Goal: Use online tool/utility: Utilize a website feature to perform a specific function

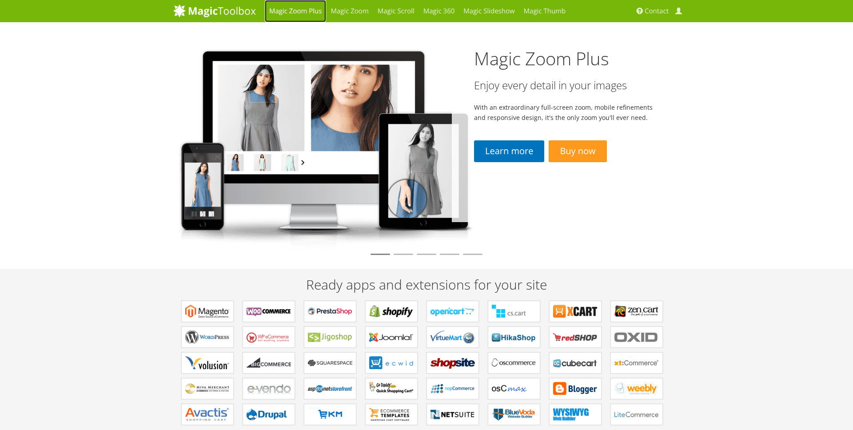
click at [298, 6] on link "Magic Zoom Plus" at bounding box center [295, 11] width 61 height 22
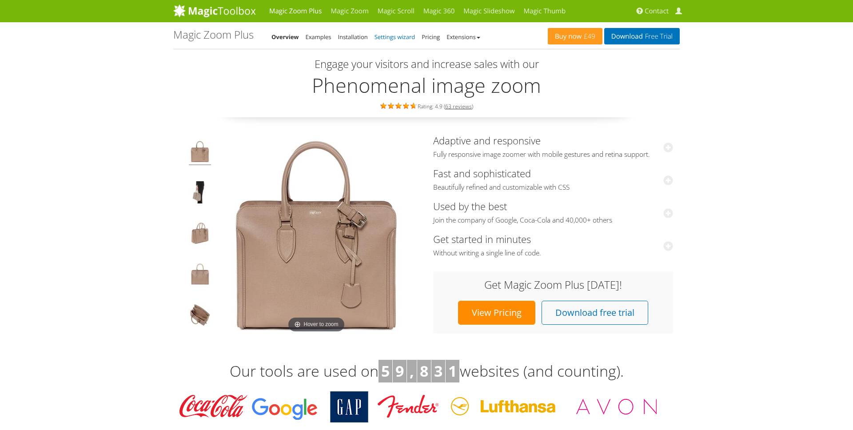
click at [390, 35] on link "Settings wizard" at bounding box center [394, 37] width 41 height 8
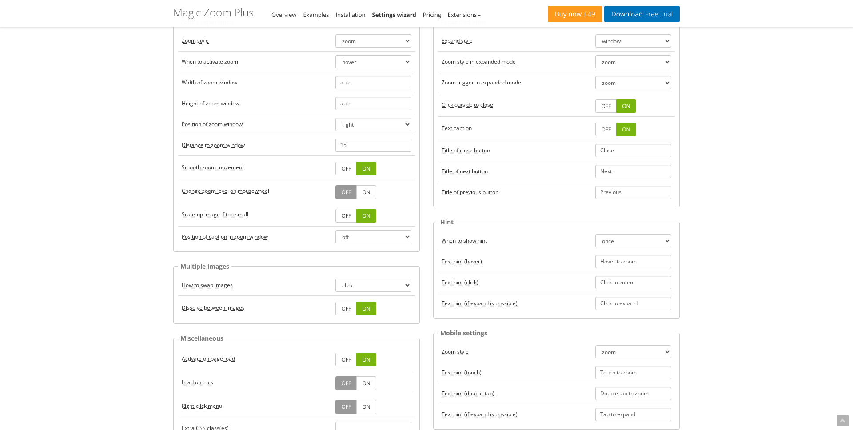
scroll to position [81, 0]
click at [354, 282] on select "click hover" at bounding box center [373, 284] width 76 height 13
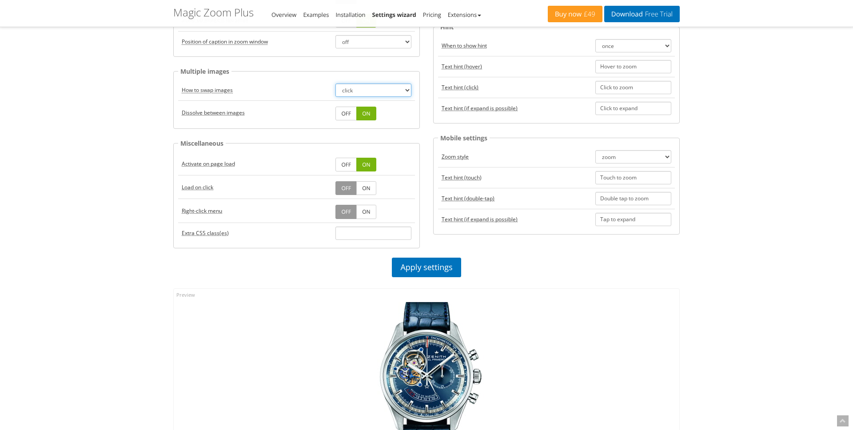
scroll to position [394, 0]
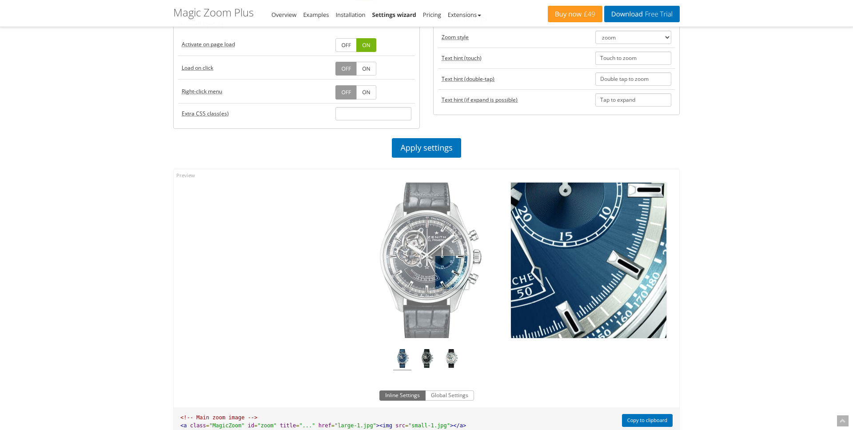
drag, startPoint x: 453, startPoint y: 273, endPoint x: 429, endPoint y: 273, distance: 24.0
click at [432, 273] on img at bounding box center [426, 260] width 155 height 155
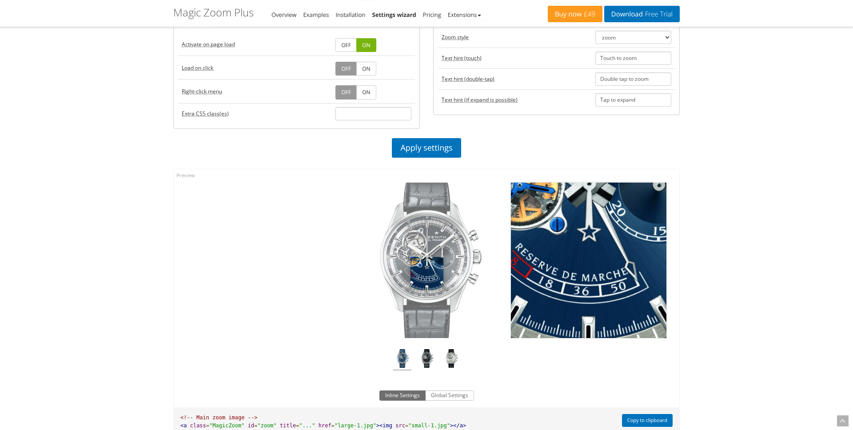
click at [427, 273] on img at bounding box center [426, 260] width 155 height 155
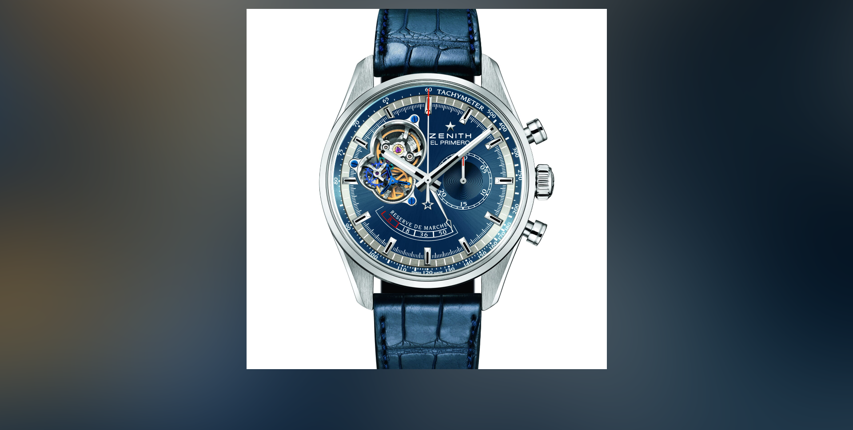
click at [425, 274] on img at bounding box center [427, 189] width 360 height 360
drag, startPoint x: 189, startPoint y: 245, endPoint x: 802, endPoint y: 0, distance: 660.7
click at [802, 0] on div "Click to expand Blue El Primero" at bounding box center [426, 197] width 853 height 394
click at [834, 20] on button "button" at bounding box center [835, 17] width 27 height 27
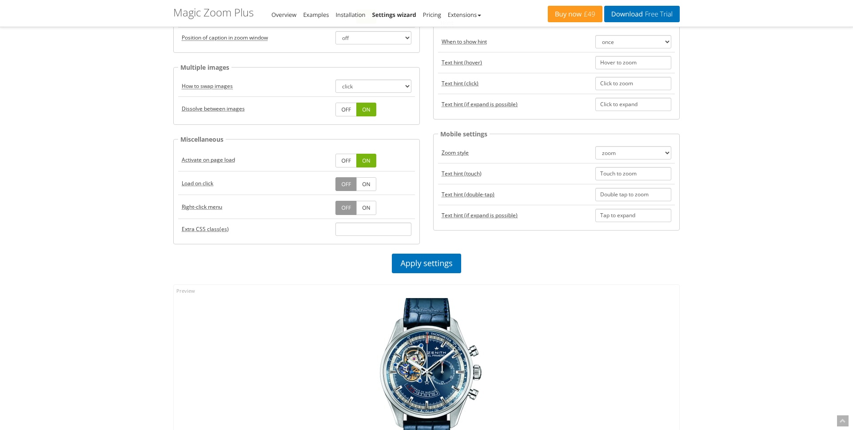
scroll to position [271, 0]
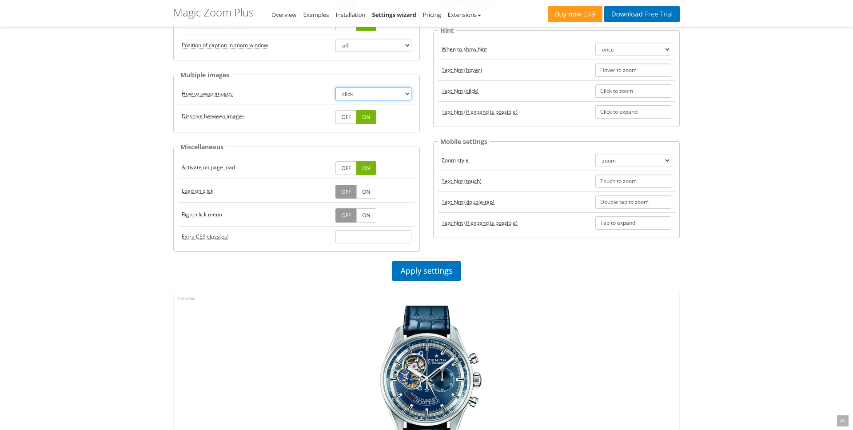
click at [375, 95] on select "click hover" at bounding box center [373, 93] width 76 height 13
click at [335, 87] on select "click hover" at bounding box center [373, 93] width 76 height 13
drag, startPoint x: 431, startPoint y: 370, endPoint x: 314, endPoint y: 369, distance: 117.3
click at [314, 369] on div "Click to expand" at bounding box center [426, 396] width 505 height 208
click at [418, 270] on link "Apply settings" at bounding box center [426, 271] width 69 height 20
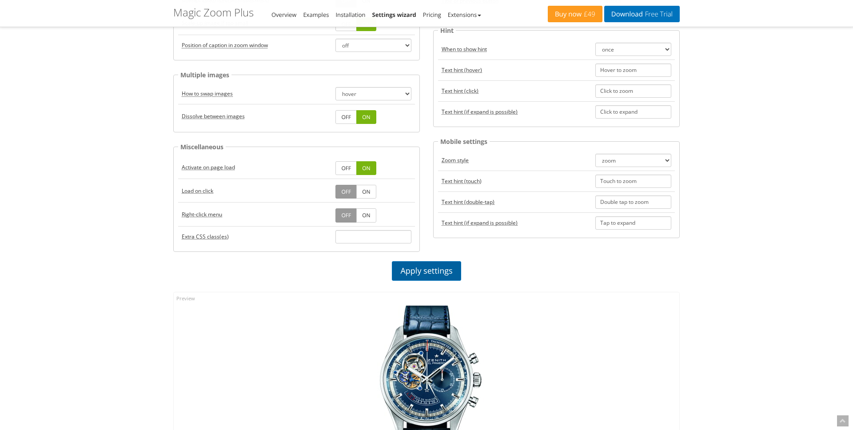
click at [439, 271] on link "Apply settings" at bounding box center [426, 271] width 69 height 20
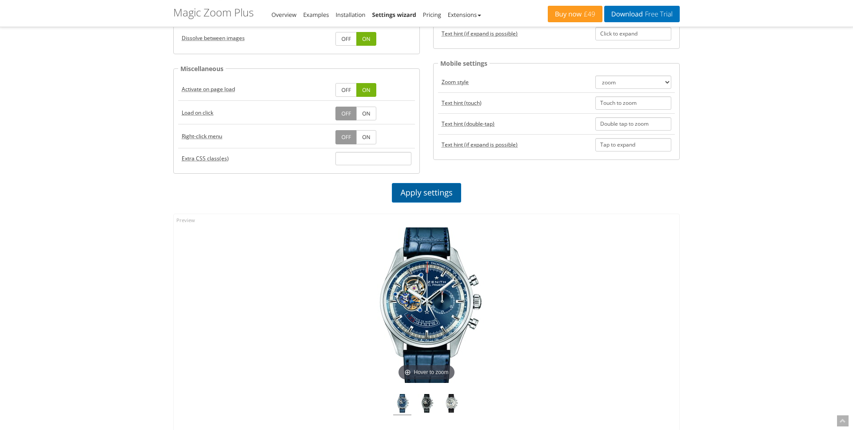
scroll to position [364, 0]
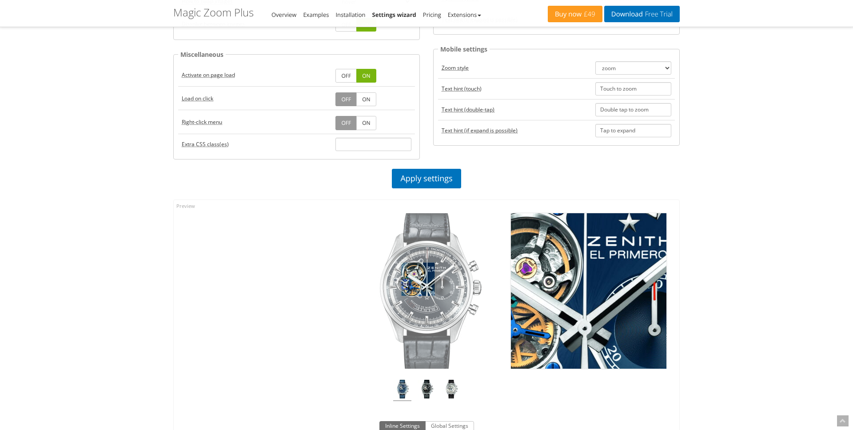
drag, startPoint x: 432, startPoint y: 279, endPoint x: 381, endPoint y: 279, distance: 51.5
click at [381, 279] on img at bounding box center [426, 290] width 155 height 155
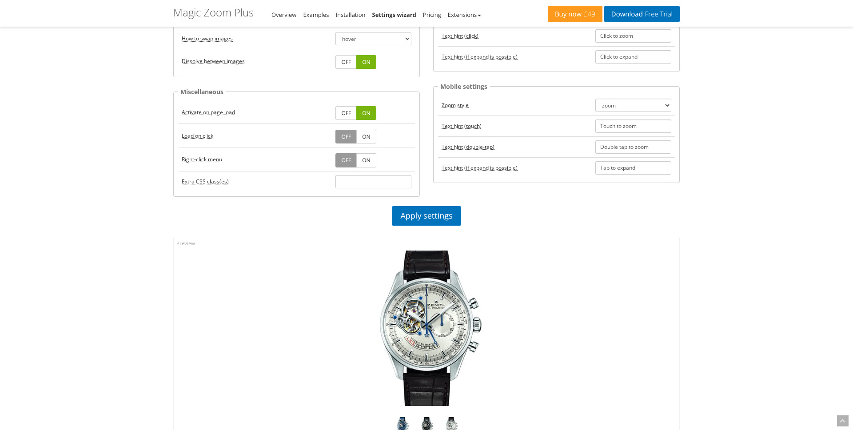
scroll to position [230, 0]
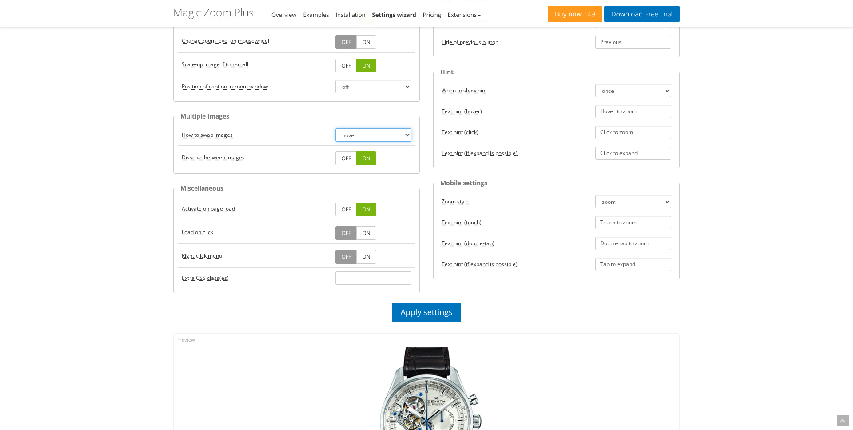
click at [352, 134] on select "click hover" at bounding box center [373, 134] width 76 height 13
select select "click"
click at [335, 128] on select "click hover" at bounding box center [373, 134] width 76 height 13
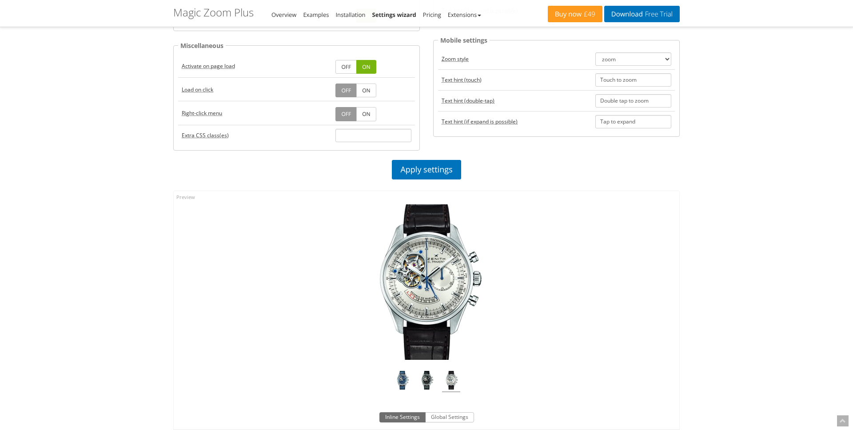
scroll to position [369, 0]
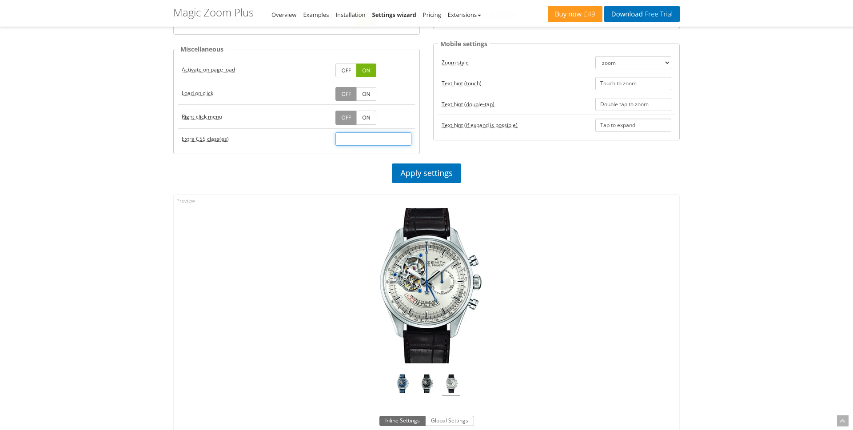
click at [349, 141] on input "text" at bounding box center [373, 138] width 76 height 13
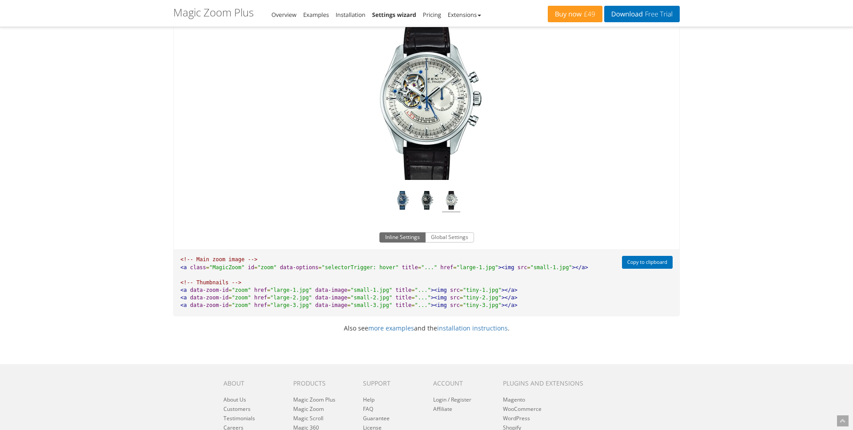
scroll to position [572, 0]
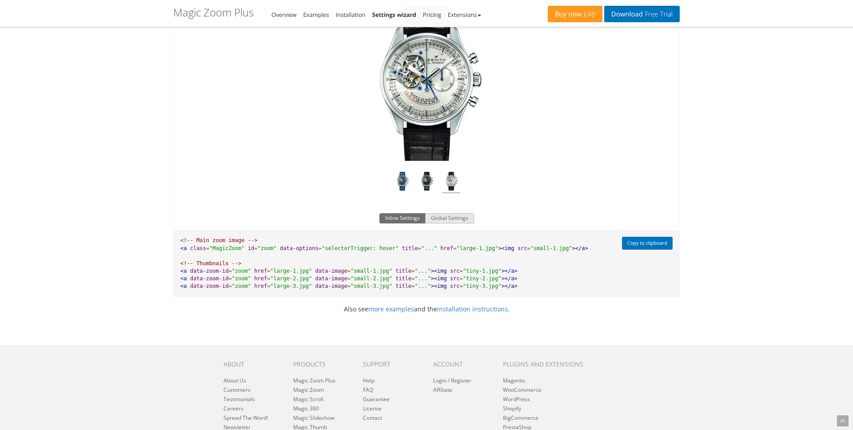
click at [441, 220] on button "Global Settings" at bounding box center [449, 218] width 49 height 11
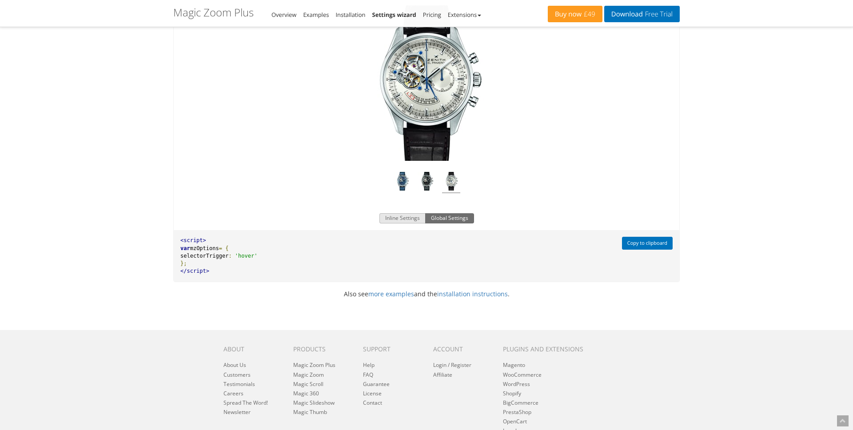
click at [404, 219] on button "Inline Settings" at bounding box center [402, 218] width 46 height 11
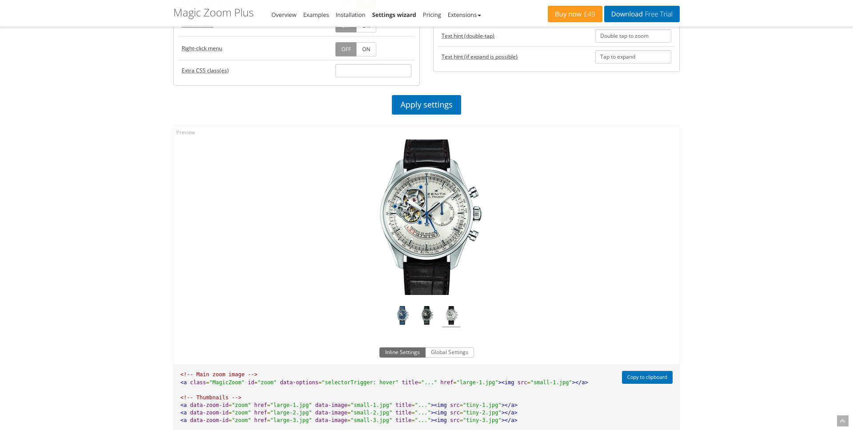
scroll to position [374, 0]
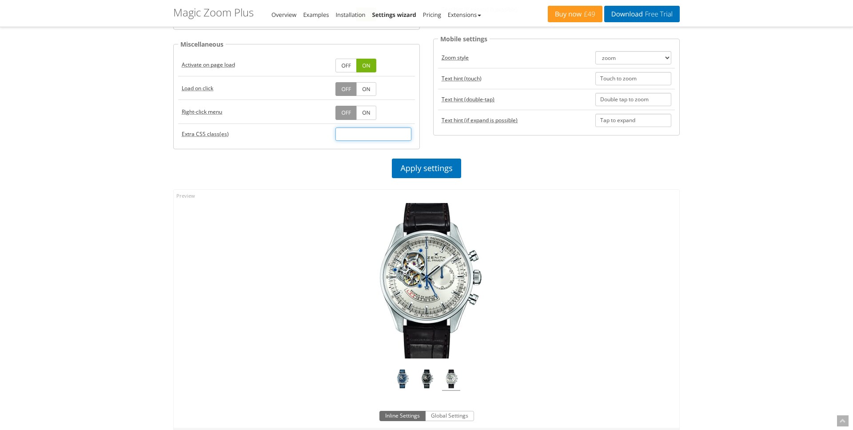
click at [370, 135] on input "text" at bounding box center [373, 133] width 76 height 13
paste input "mz-show-arrows"
type input "mz-show-arrows"
click at [415, 169] on link "Apply settings" at bounding box center [426, 169] width 69 height 20
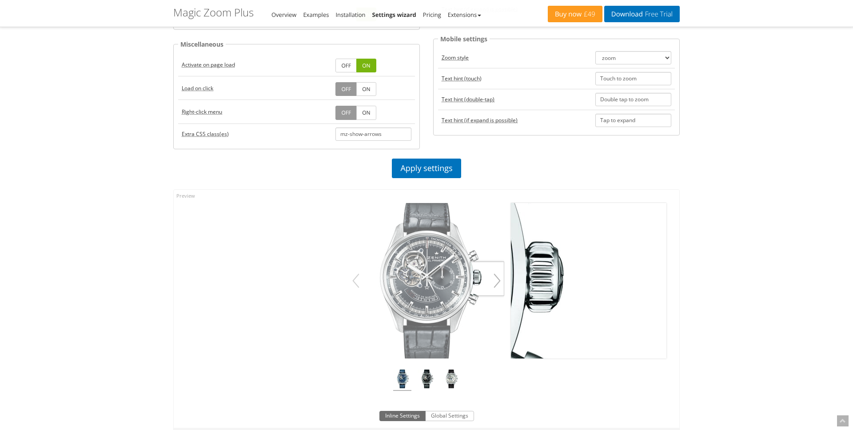
click at [502, 278] on button "button" at bounding box center [497, 280] width 14 height 25
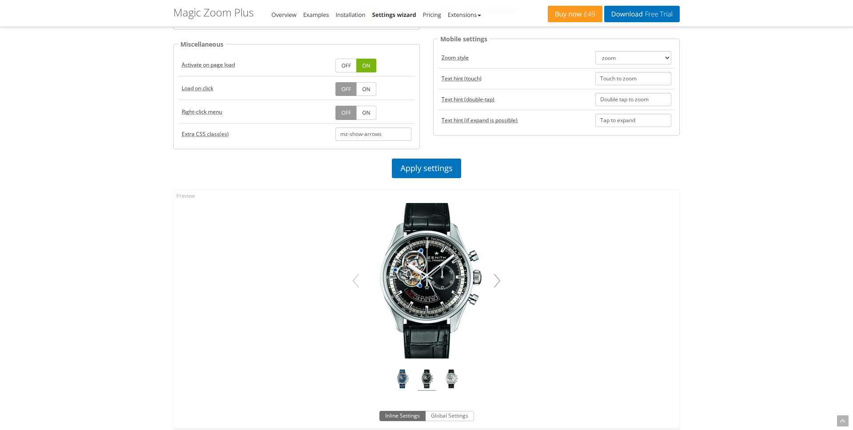
click at [501, 280] on button "button" at bounding box center [497, 280] width 14 height 25
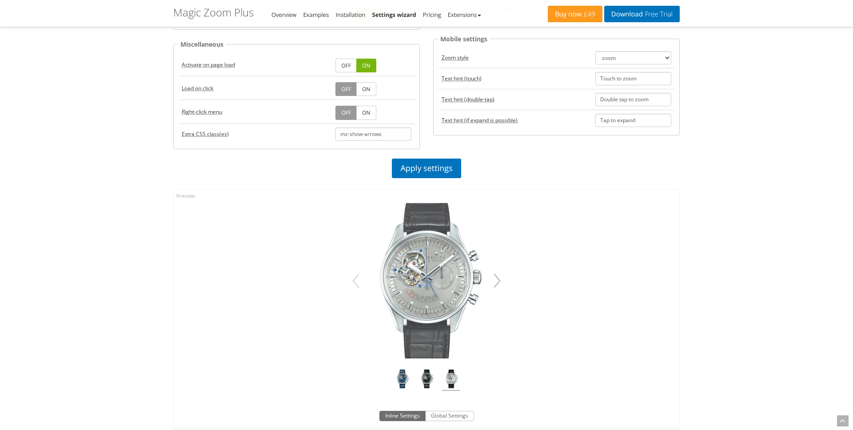
click at [501, 280] on button "button" at bounding box center [497, 280] width 14 height 25
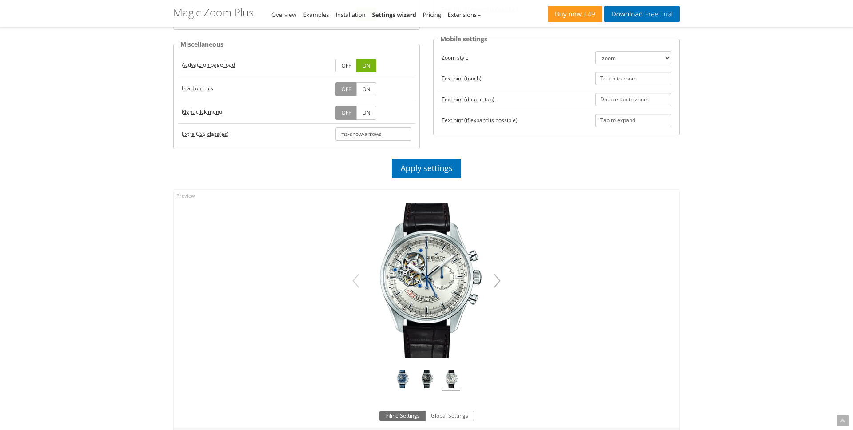
click at [501, 280] on button "button" at bounding box center [497, 280] width 14 height 25
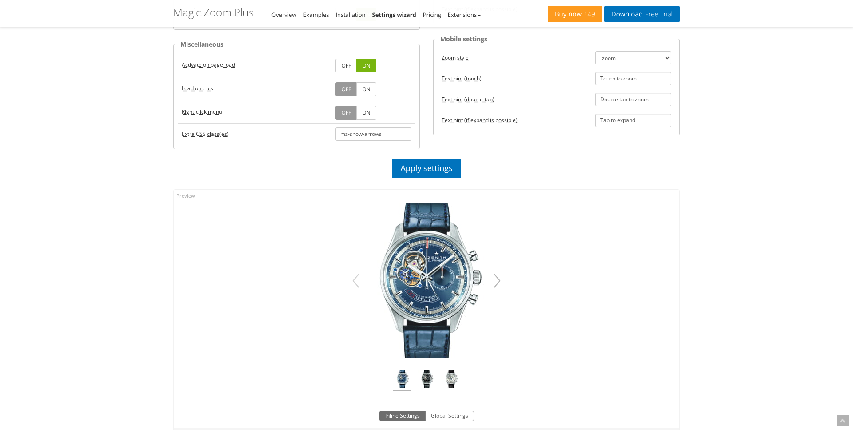
click at [501, 280] on button "button" at bounding box center [497, 280] width 14 height 25
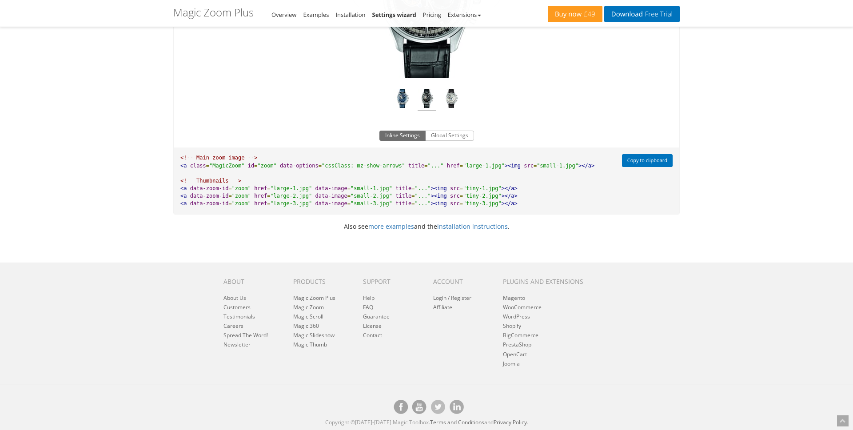
scroll to position [655, 0]
click at [454, 132] on button "Global Settings" at bounding box center [449, 135] width 49 height 11
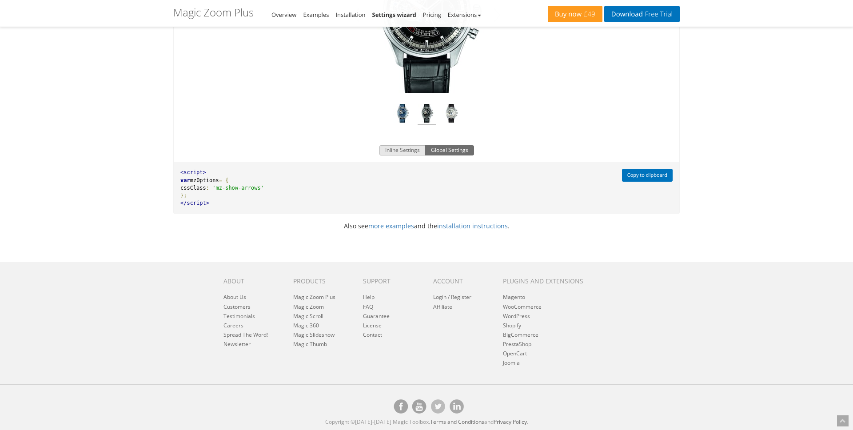
click at [402, 149] on button "Inline Settings" at bounding box center [402, 150] width 46 height 11
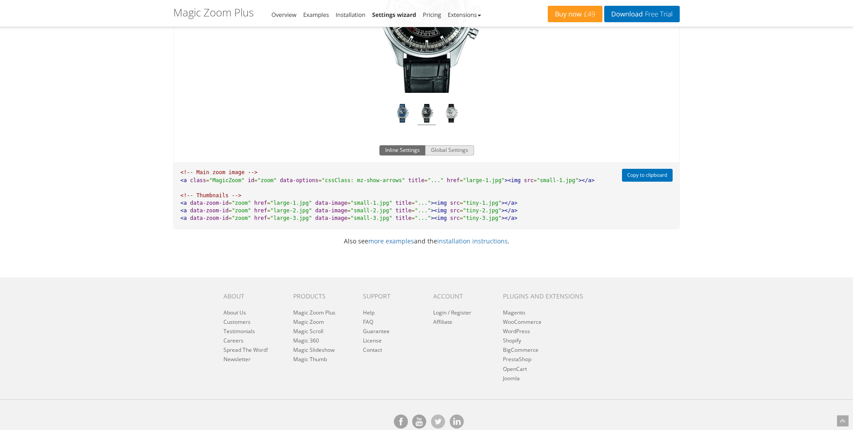
click at [443, 146] on button "Global Settings" at bounding box center [449, 150] width 49 height 11
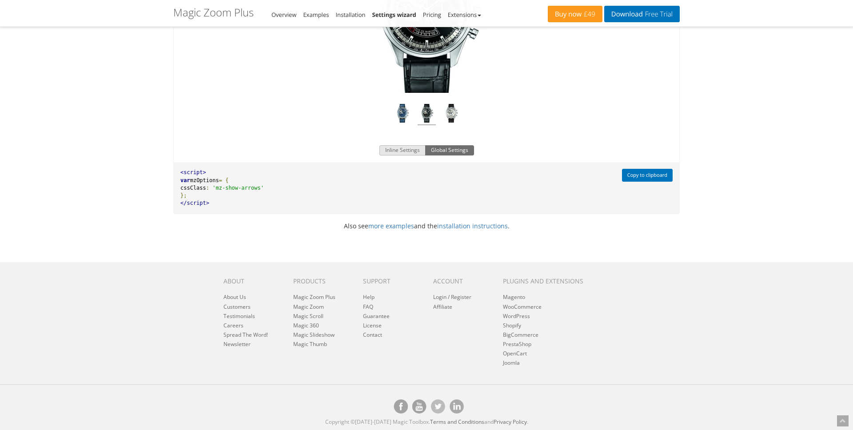
click at [402, 150] on button "Inline Settings" at bounding box center [402, 150] width 46 height 11
